Goal: Task Accomplishment & Management: Use online tool/utility

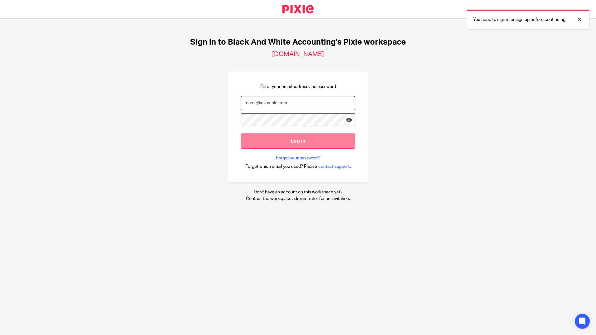
type input "jon@blackandwhiteaccounting.co.uk"
click at [290, 139] on input "Log in" at bounding box center [298, 140] width 115 height 15
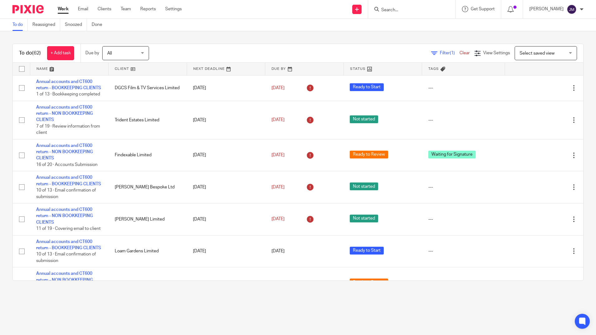
click at [409, 9] on input "Search" at bounding box center [409, 10] width 56 height 6
click at [405, 12] on input "Search" at bounding box center [409, 10] width 56 height 6
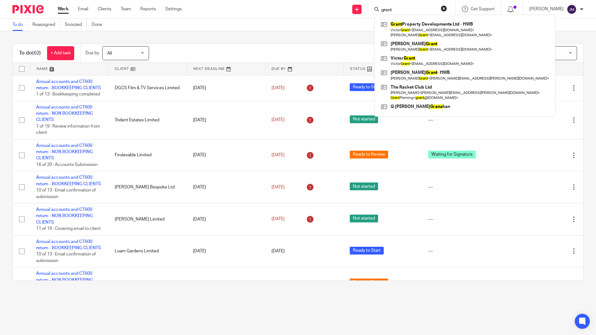
type input "grant"
click button "submit" at bounding box center [0, 0] width 0 height 0
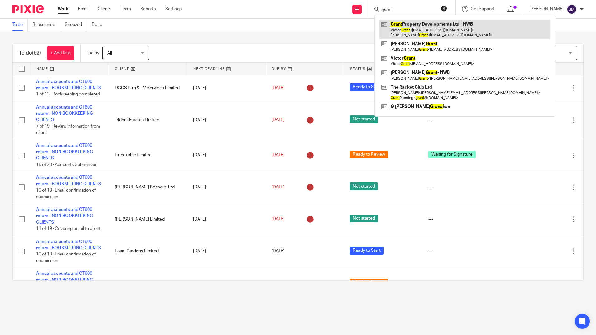
click at [427, 26] on link at bounding box center [464, 29] width 171 height 19
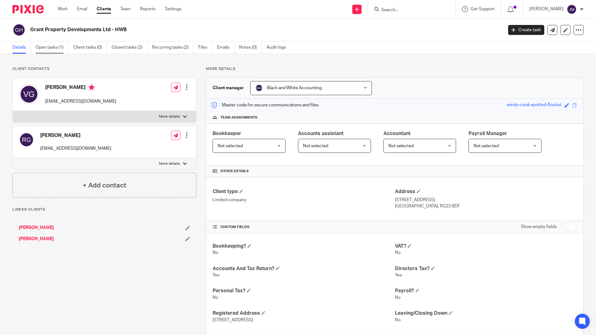
click at [58, 49] on link "Open tasks (1)" at bounding box center [52, 47] width 33 height 12
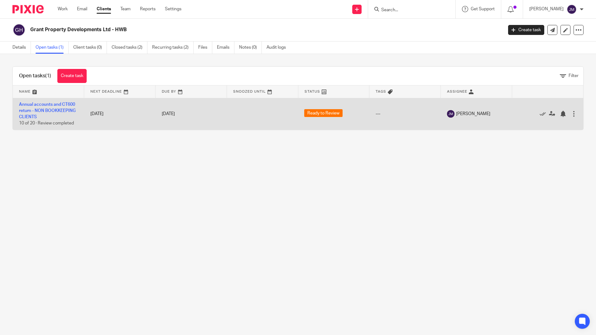
click at [47, 107] on td "Annual accounts and CT600 return - NON BOOKKEEPING CLIENTS 10 of 20 · Review co…" at bounding box center [48, 114] width 71 height 32
click at [45, 108] on link "Annual accounts and CT600 return - NON BOOKKEEPING CLIENTS" at bounding box center [47, 110] width 57 height 17
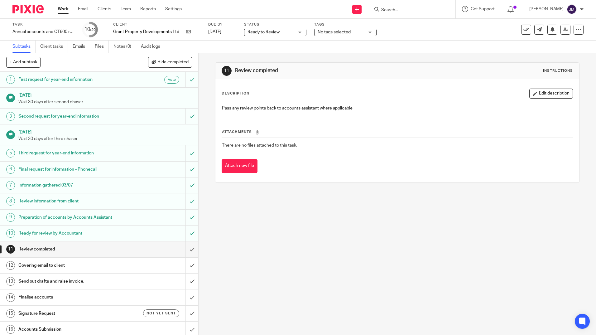
click at [49, 263] on h1 "Covering email to client" at bounding box center [71, 265] width 107 height 9
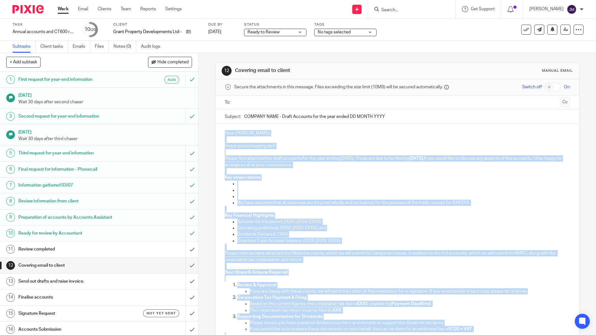
drag, startPoint x: 255, startPoint y: 272, endPoint x: 114, endPoint y: 132, distance: 198.8
click at [224, 132] on div "Dear Victor, I hope you’re keeping well. Please find attached the draft account…" at bounding box center [396, 249] width 363 height 251
copy div "Dear Victor, I hope you’re keeping well. Please find attached the draft account…"
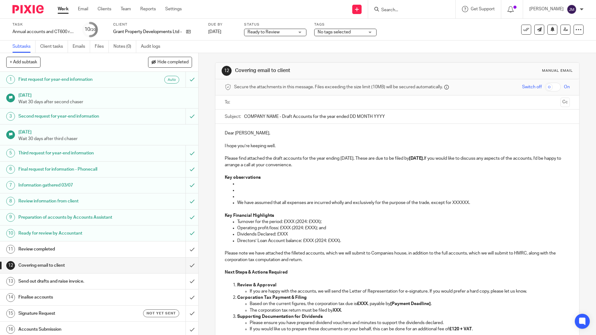
click at [192, 32] on div "Grant Property Developments Ltd - HWB" at bounding box center [156, 32] width 87 height 6
click at [190, 33] on div "Grant Property Developments Ltd - HWB" at bounding box center [156, 32] width 87 height 6
click at [190, 33] on icon at bounding box center [188, 31] width 5 height 5
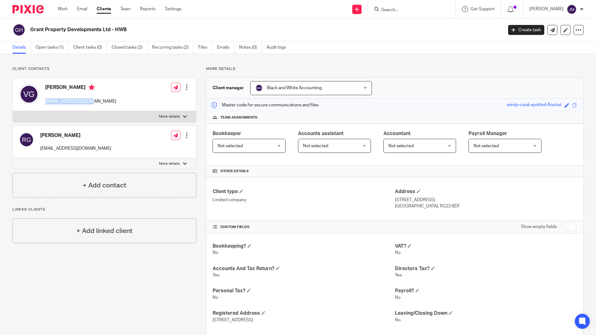
drag, startPoint x: 94, startPoint y: 101, endPoint x: 46, endPoint y: 102, distance: 48.0
click at [46, 102] on div "[PERSON_NAME] [EMAIL_ADDRESS][DOMAIN_NAME] Edit contact Create client from cont…" at bounding box center [104, 94] width 183 height 33
copy p "[EMAIL_ADDRESS][DOMAIN_NAME]"
